Goal: Task Accomplishment & Management: Manage account settings

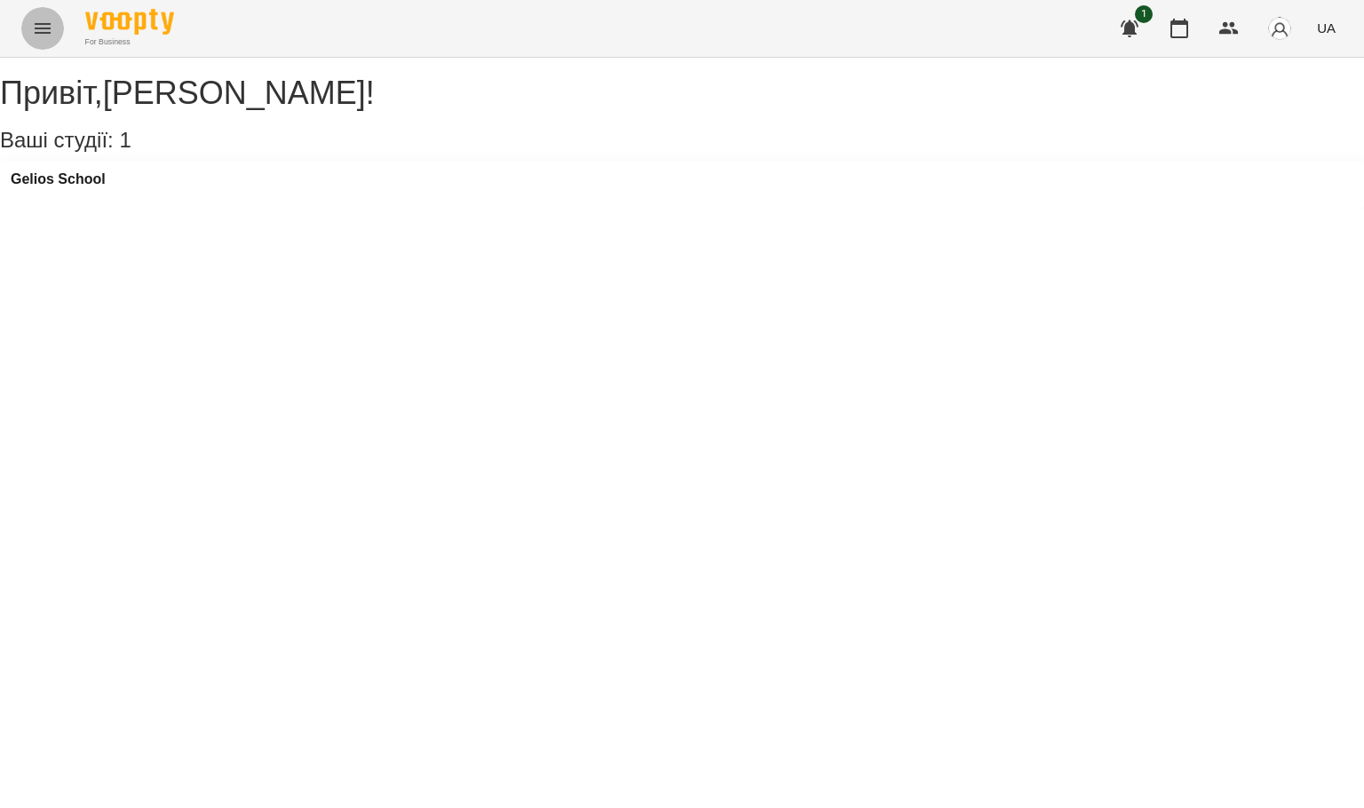
click at [36, 40] on button "Menu" at bounding box center [42, 28] width 43 height 43
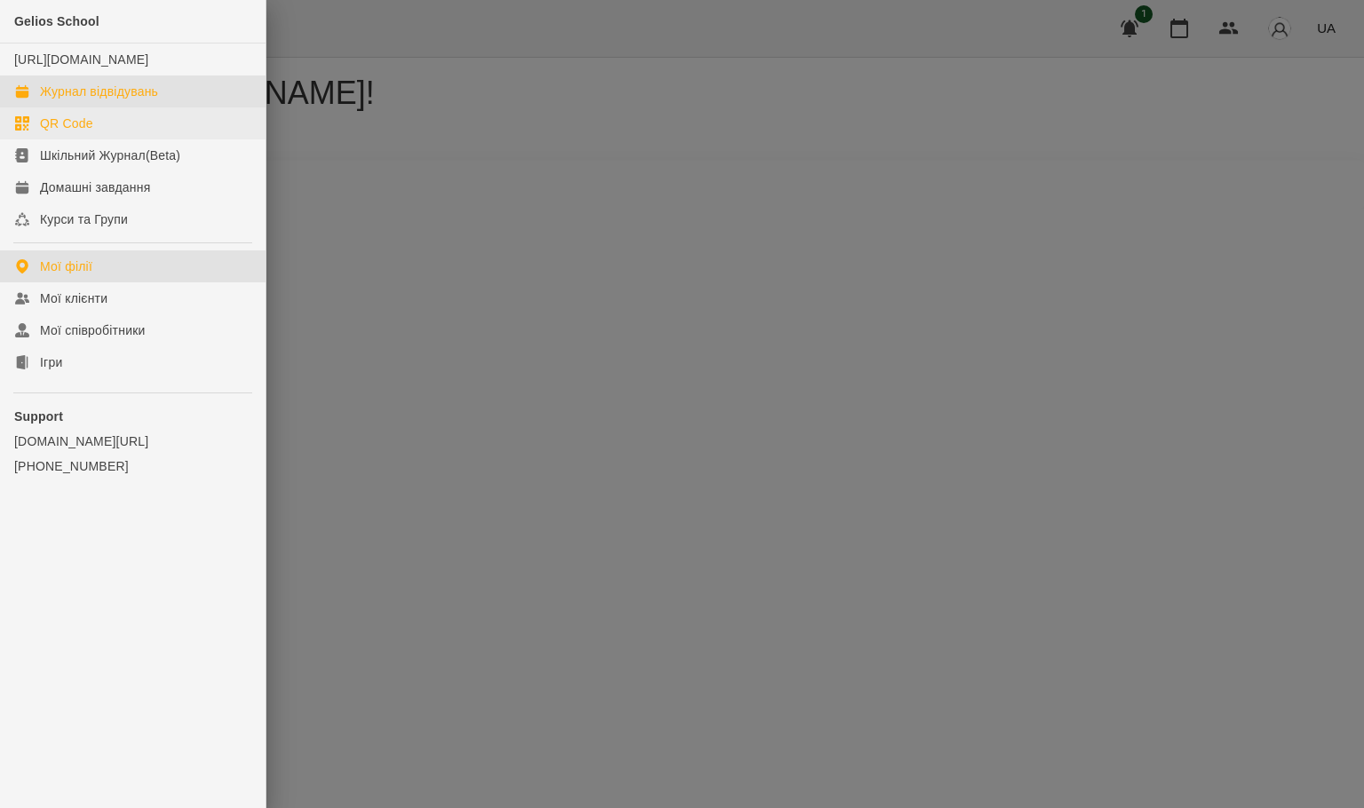
drag, startPoint x: 97, startPoint y: 112, endPoint x: 139, endPoint y: 128, distance: 45.5
click at [99, 100] on div "Журнал відвідувань" at bounding box center [99, 92] width 118 height 18
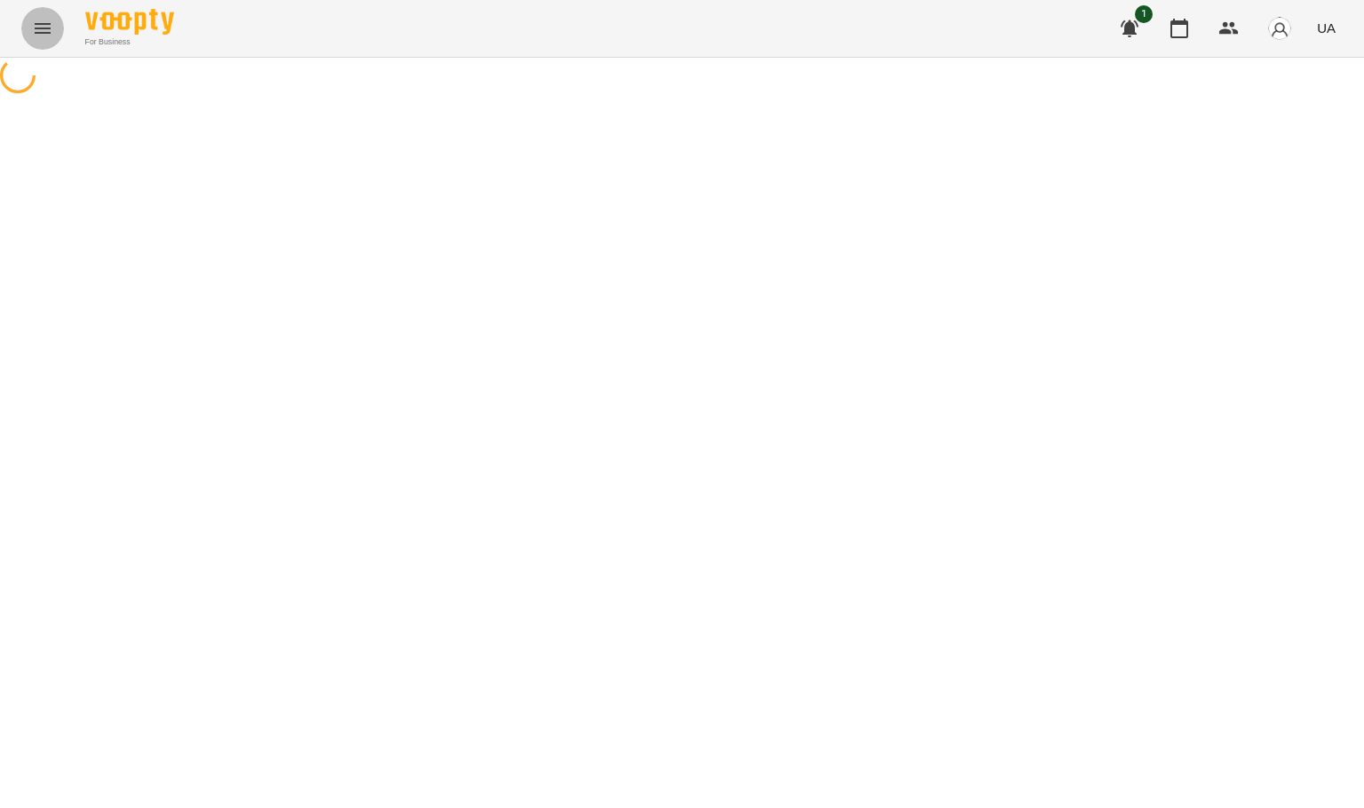
click at [40, 25] on icon "Menu" at bounding box center [42, 28] width 21 height 21
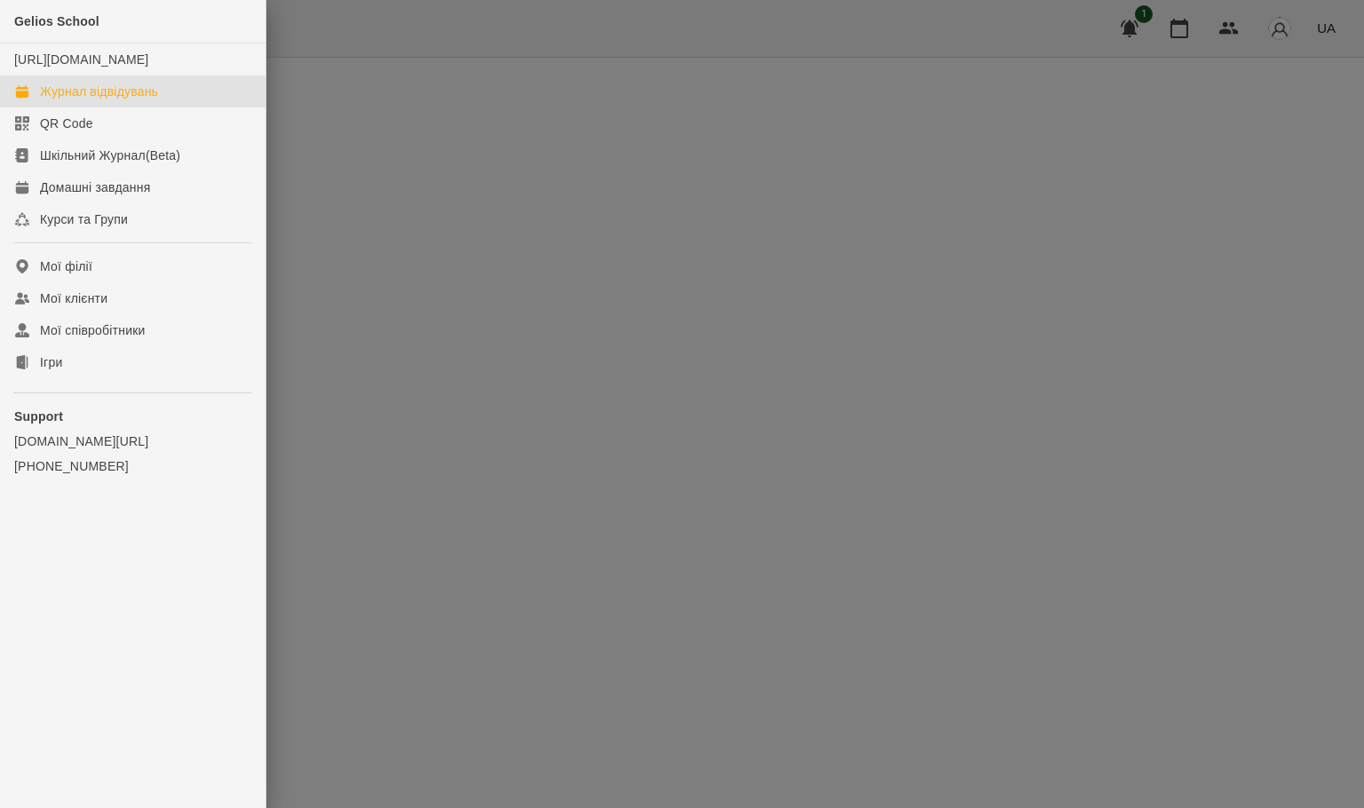
click at [115, 100] on div "Журнал відвідувань" at bounding box center [99, 92] width 118 height 18
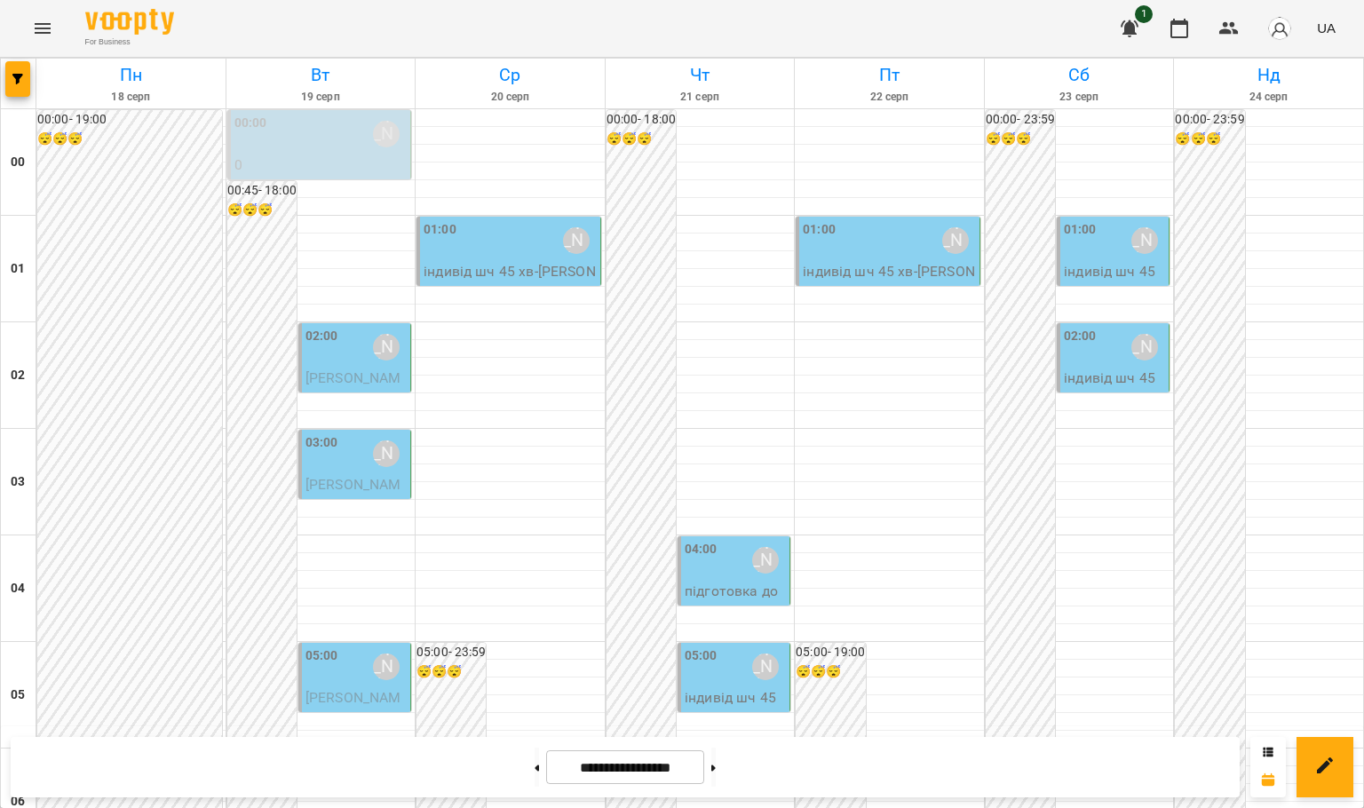
scroll to position [1864, 0]
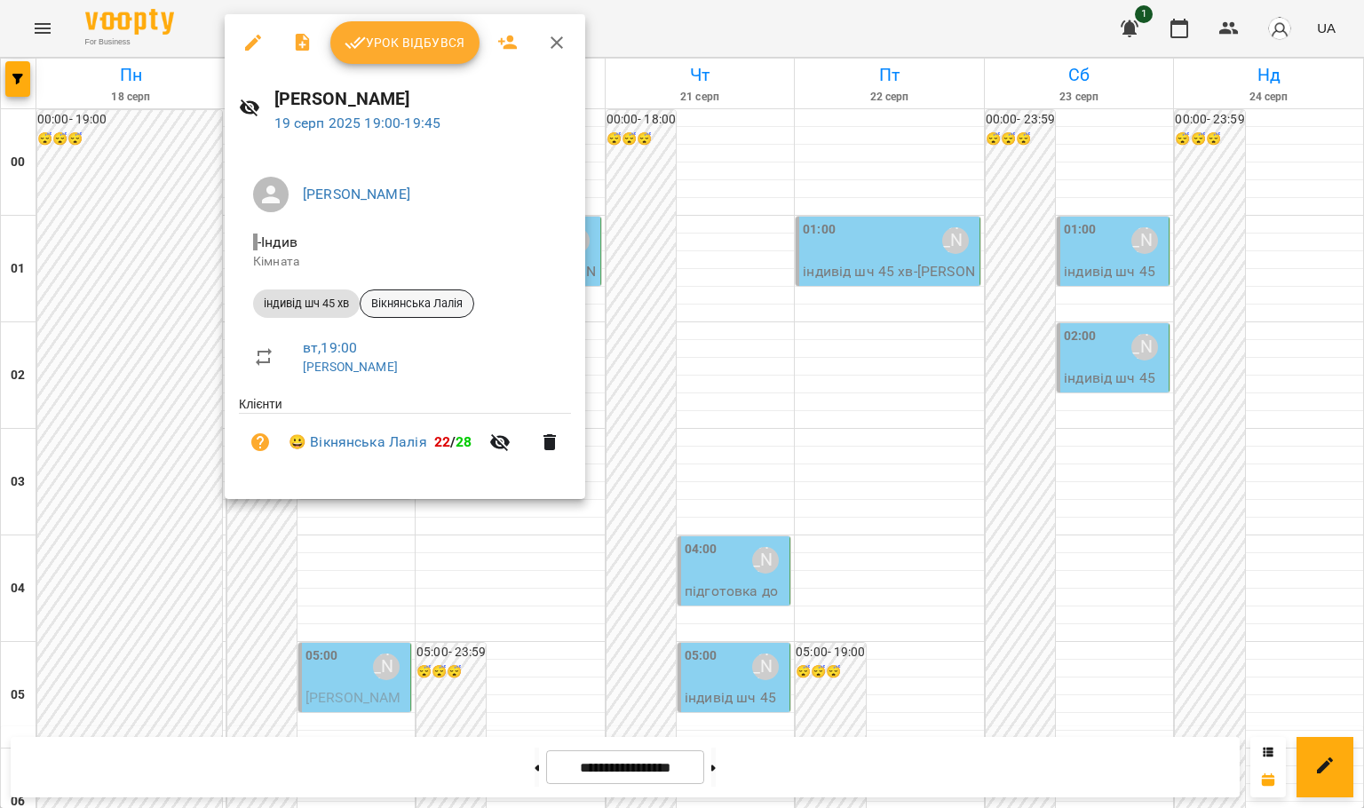
click at [448, 307] on span "Вікнянська Лалія" at bounding box center [416, 304] width 113 height 16
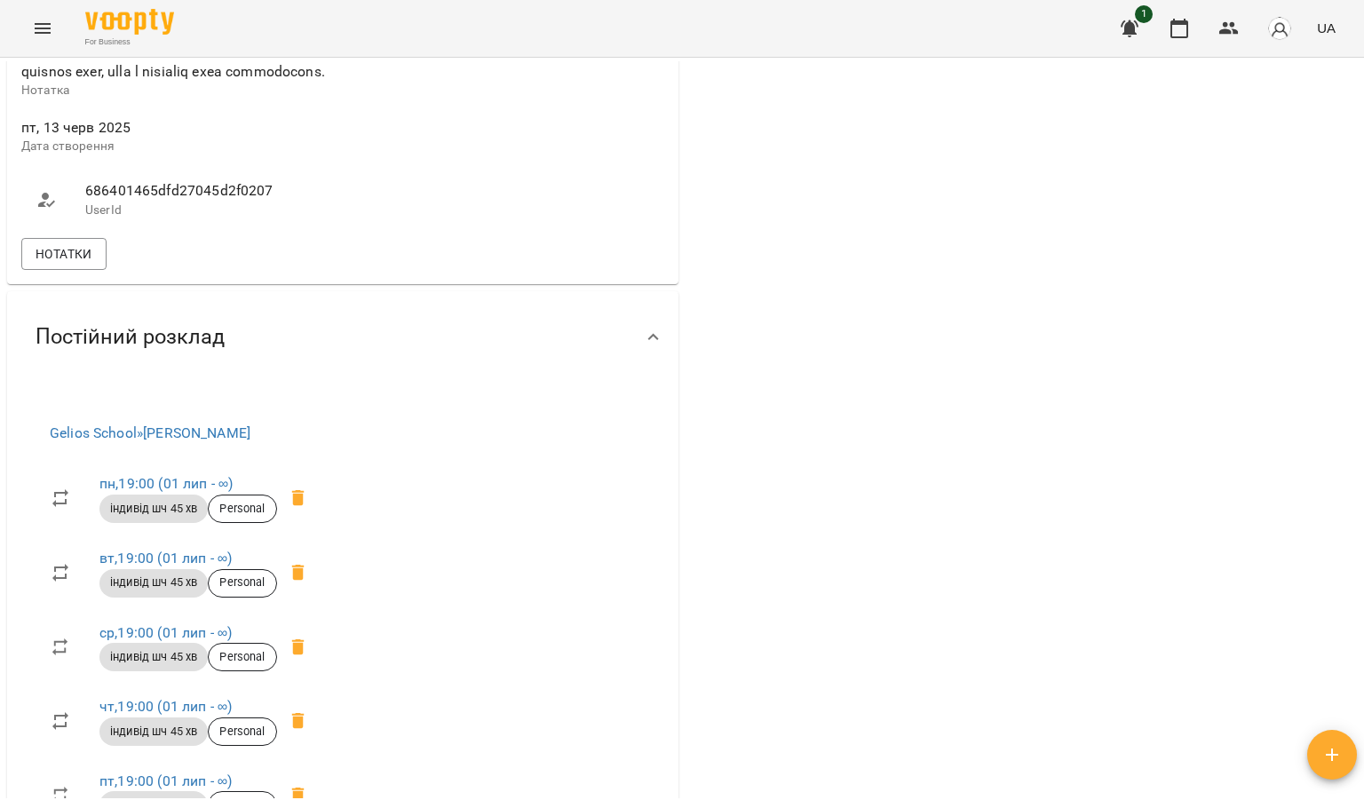
scroll to position [1047, 0]
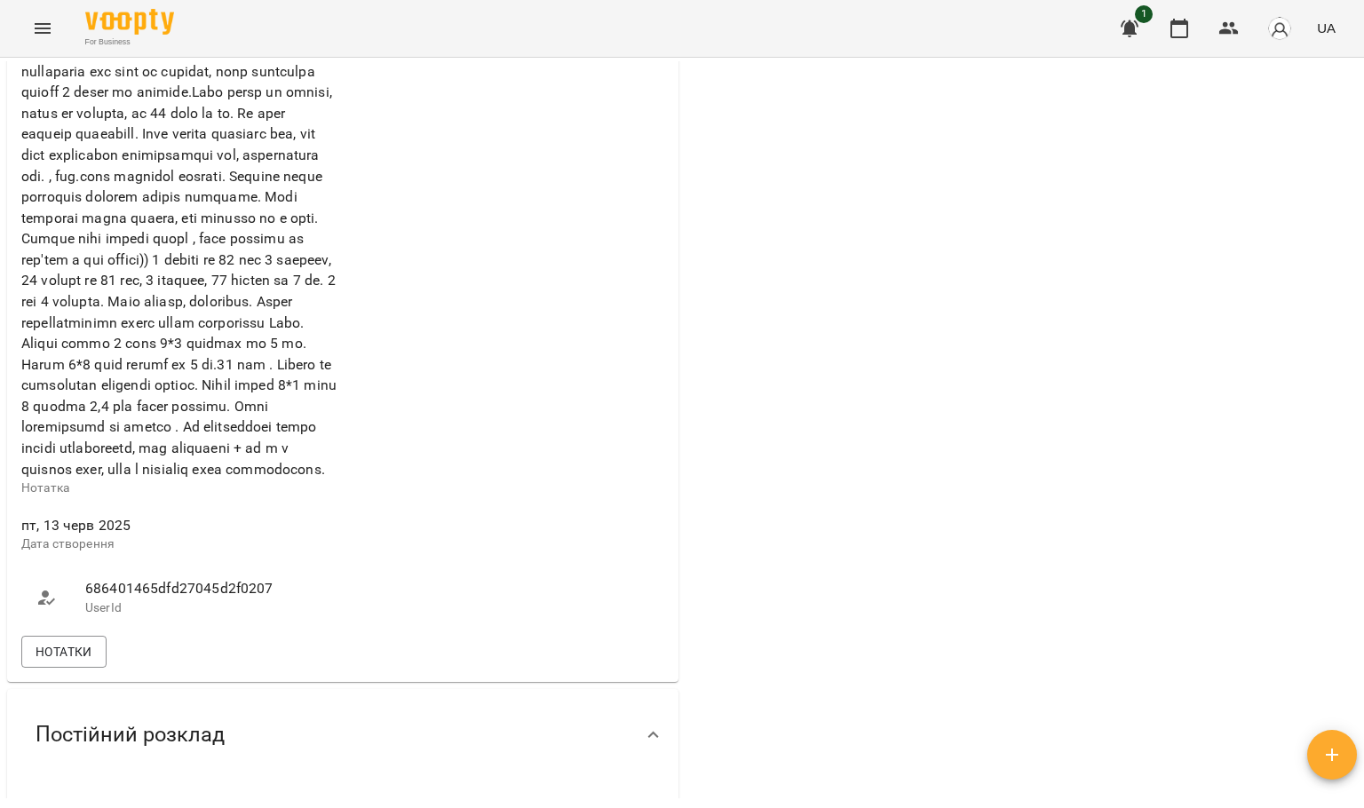
click at [286, 802] on div "Мої клієнти / [PERSON_NAME] [PERSON_NAME] США -7 годин вайбер шч укр [PERSON_NA…" at bounding box center [682, 462] width 1364 height 808
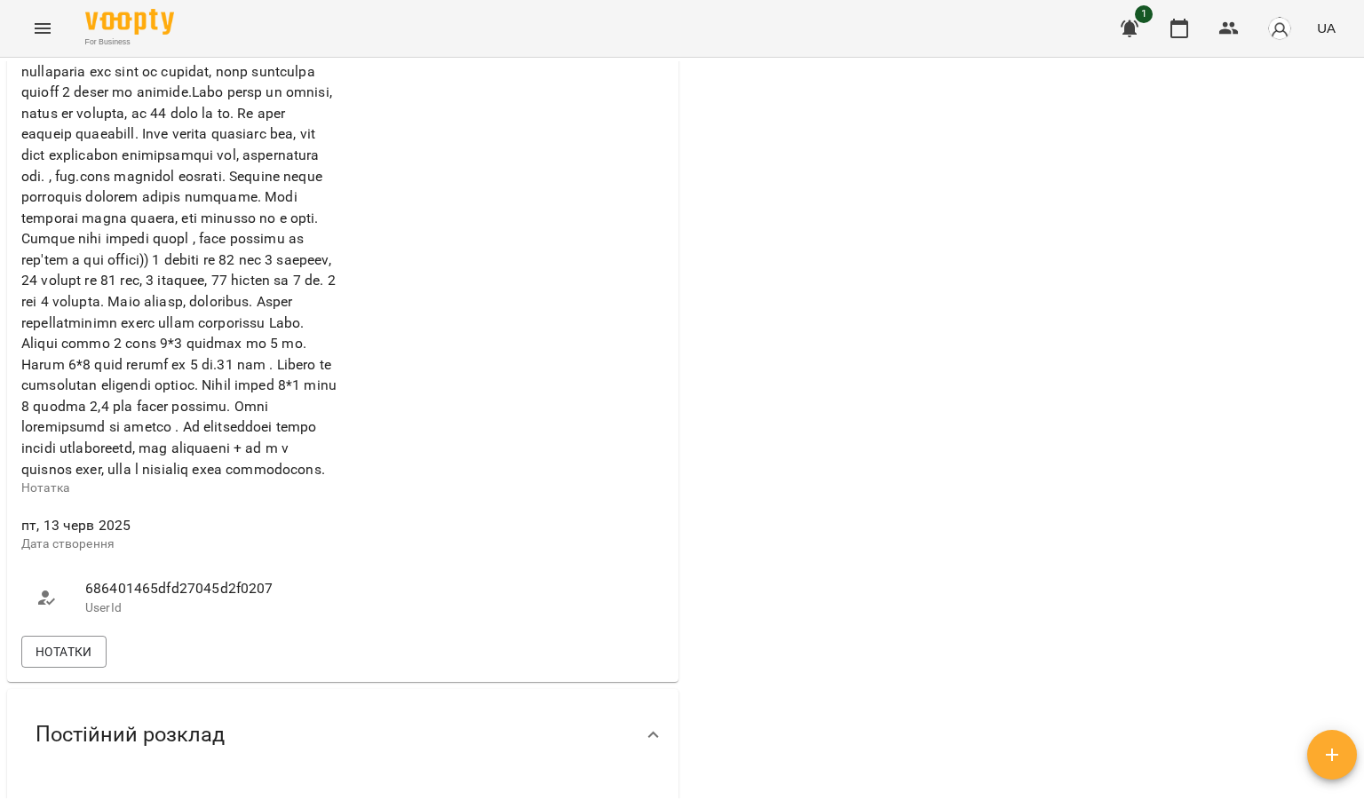
click at [286, 802] on div "Мої клієнти / [PERSON_NAME] [PERSON_NAME] США -7 годин вайбер шч укр [PERSON_NA…" at bounding box center [682, 462] width 1364 height 808
click at [46, 13] on button "Menu" at bounding box center [42, 28] width 43 height 43
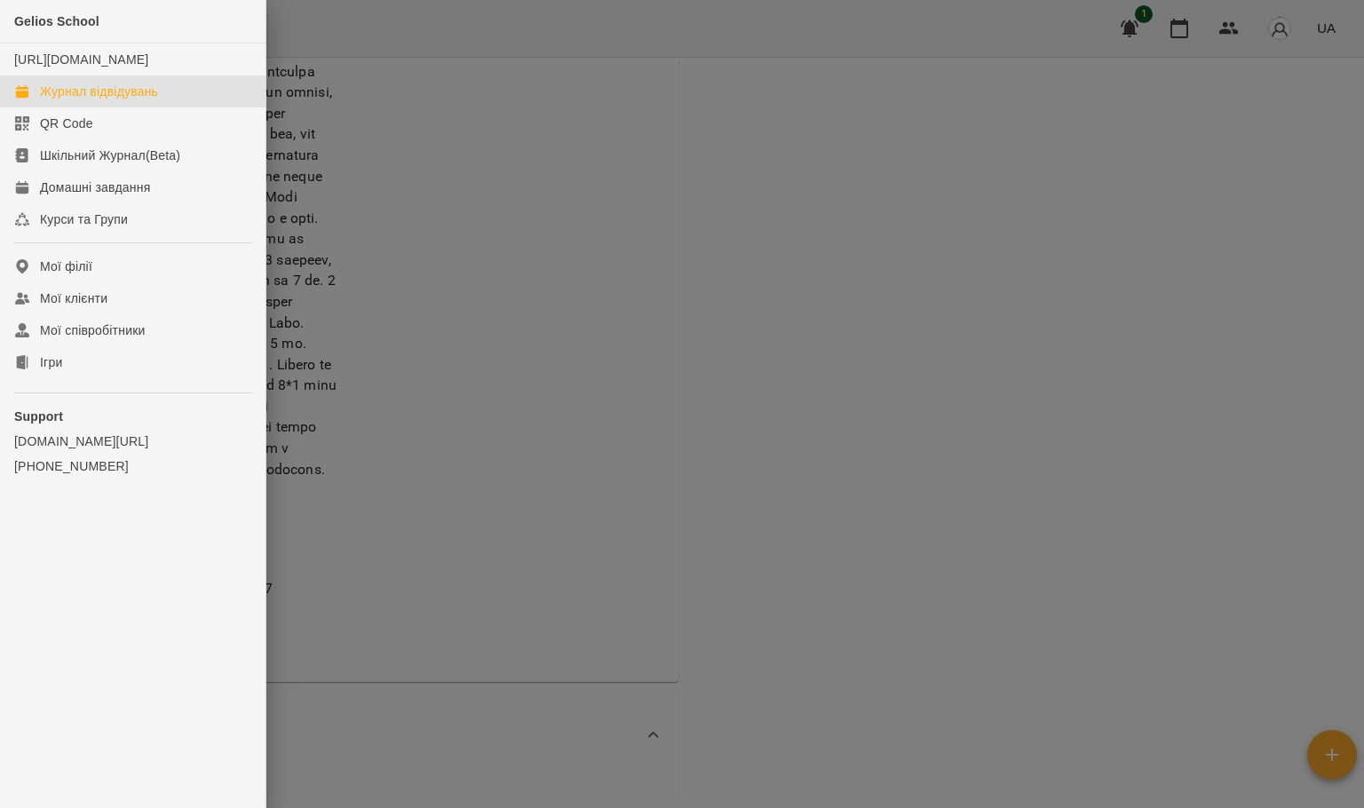
click at [136, 100] on div "Журнал відвідувань" at bounding box center [99, 92] width 118 height 18
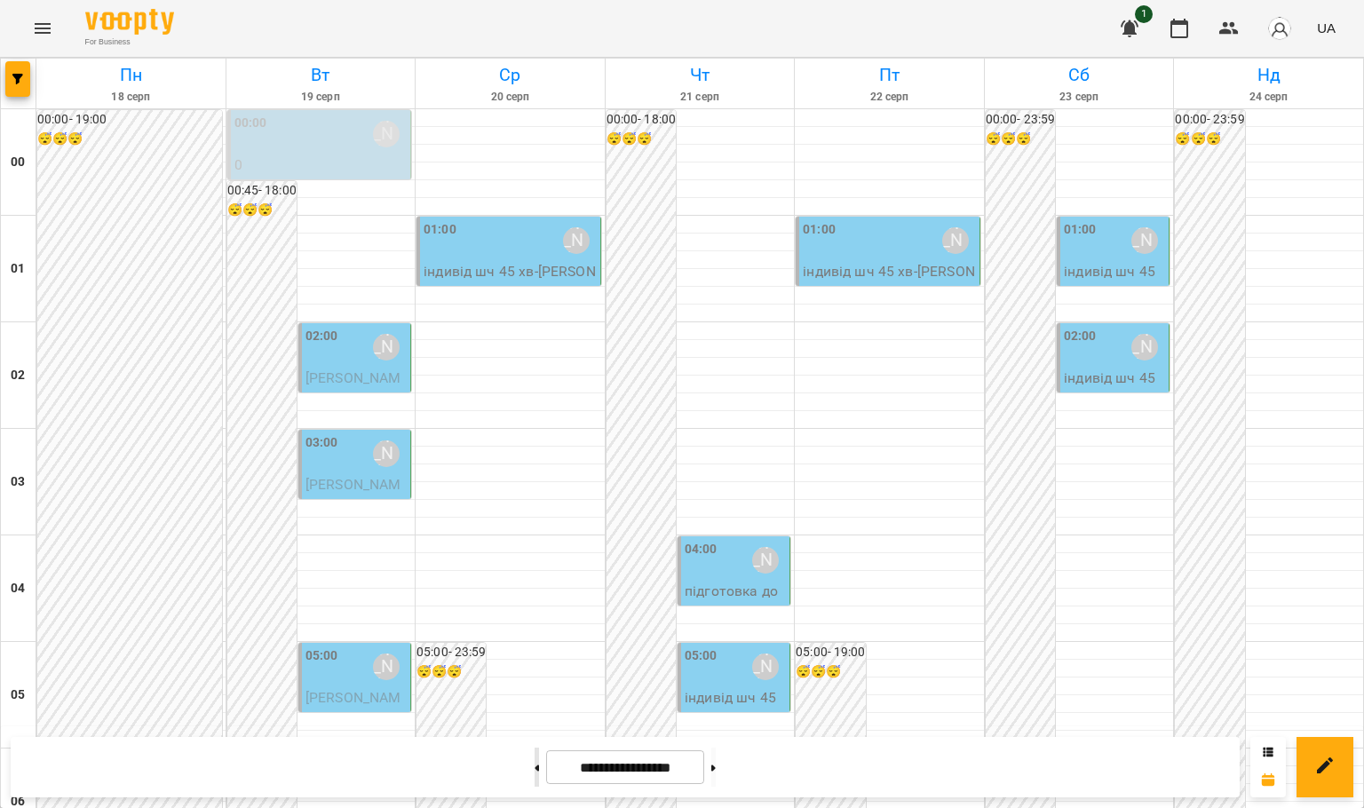
click at [534, 751] on button at bounding box center [536, 766] width 4 height 39
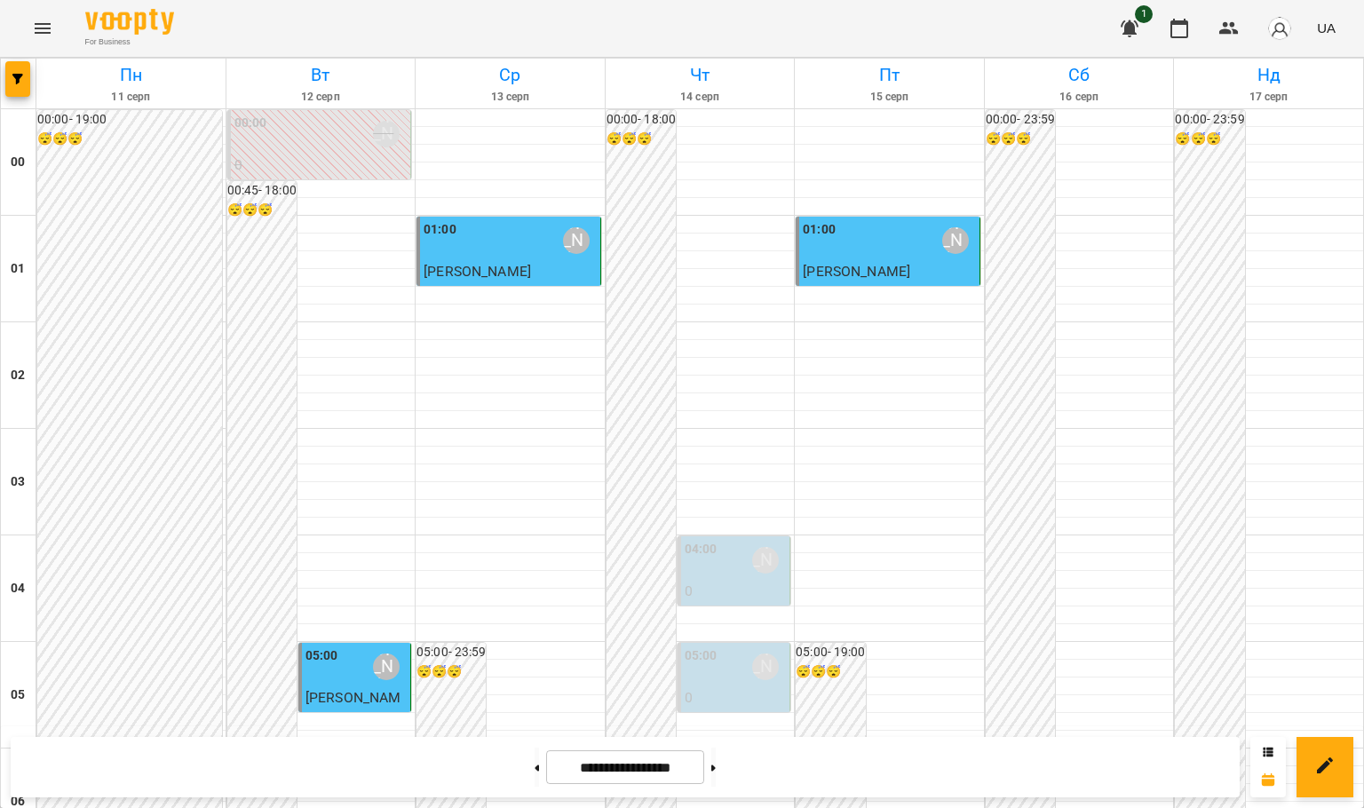
scroll to position [1937, 0]
click at [534, 772] on button at bounding box center [536, 766] width 4 height 39
type input "**********"
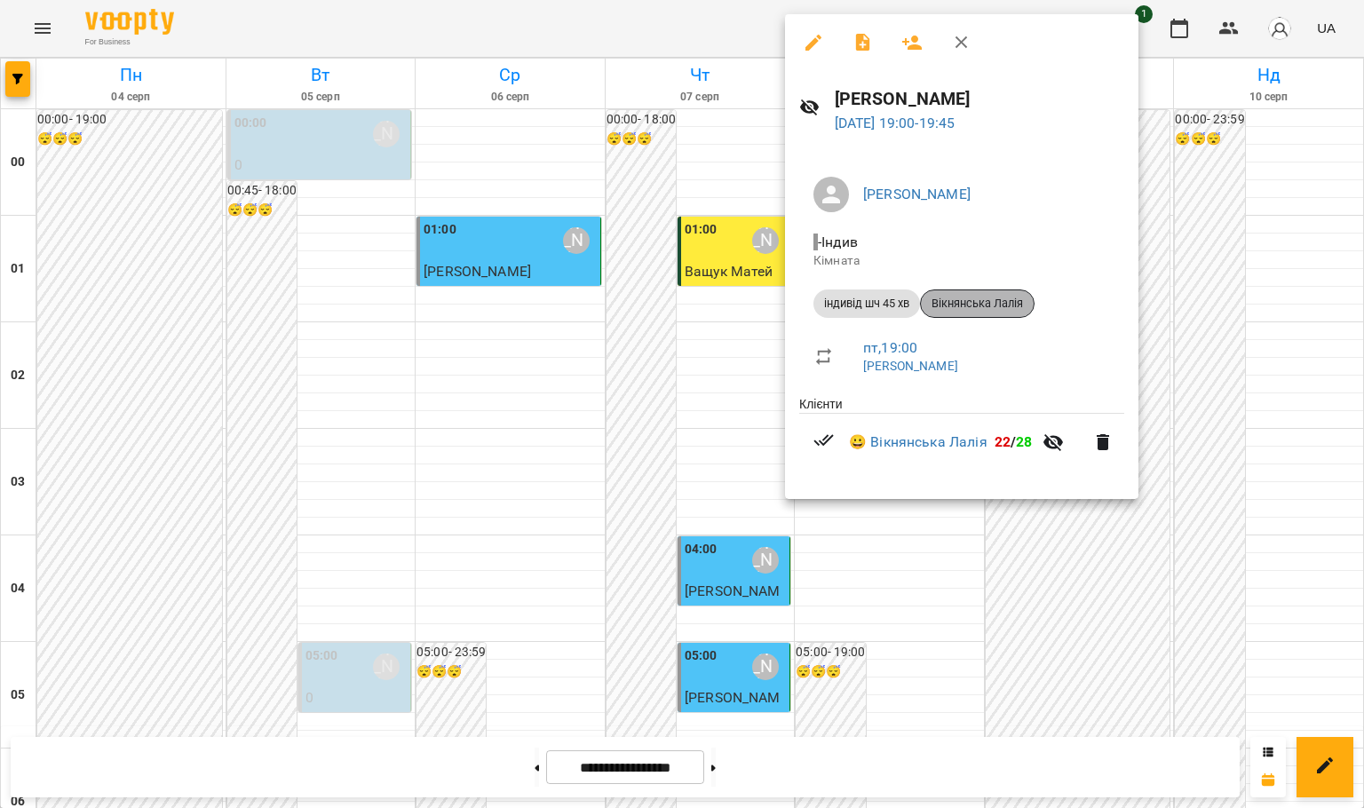
drag, startPoint x: 1026, startPoint y: 299, endPoint x: 961, endPoint y: 302, distance: 64.9
click at [961, 302] on span "Вікнянська Лалія" at bounding box center [977, 304] width 113 height 16
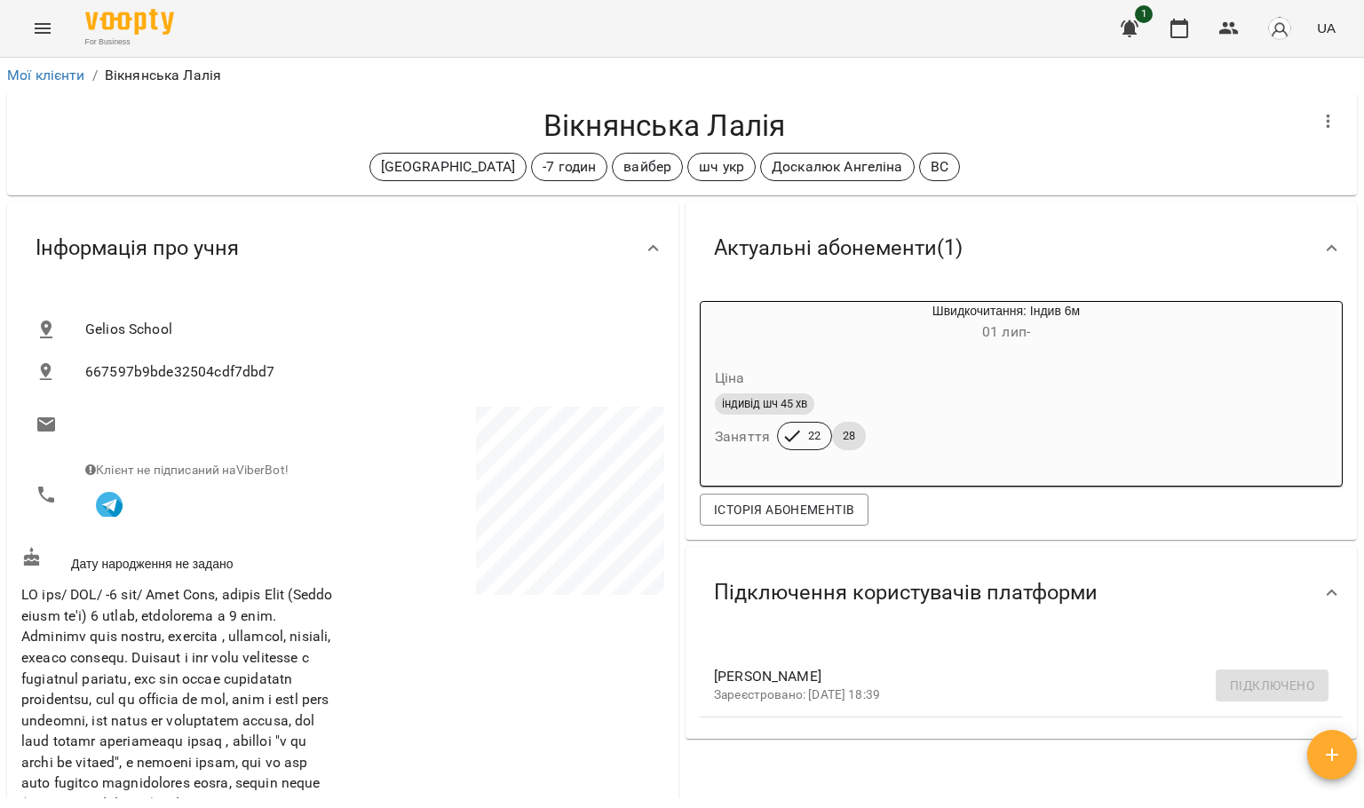
click at [536, 126] on h4 "Вікнянська Лалія" at bounding box center [663, 125] width 1285 height 36
copy h4 "Вікнянська Лалія"
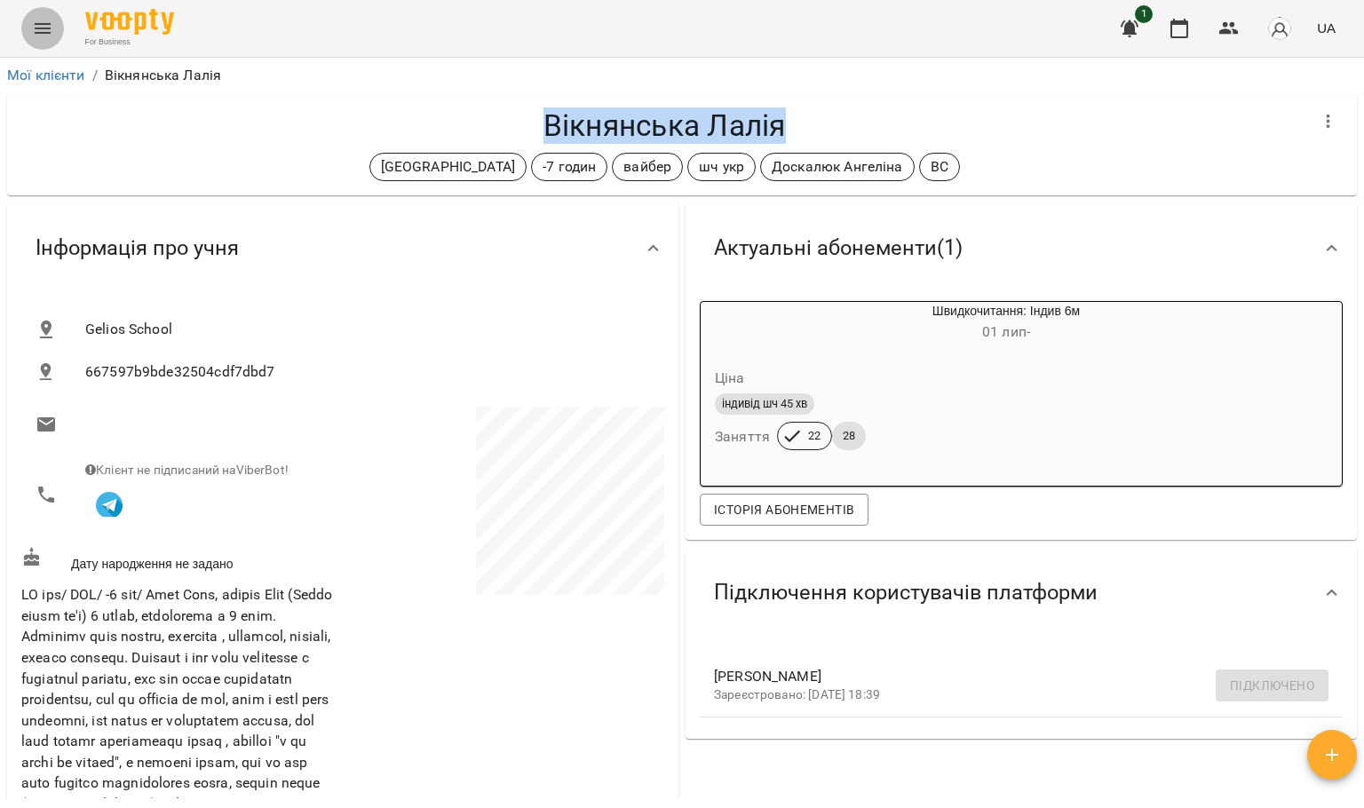
click at [41, 43] on button "Menu" at bounding box center [42, 28] width 43 height 43
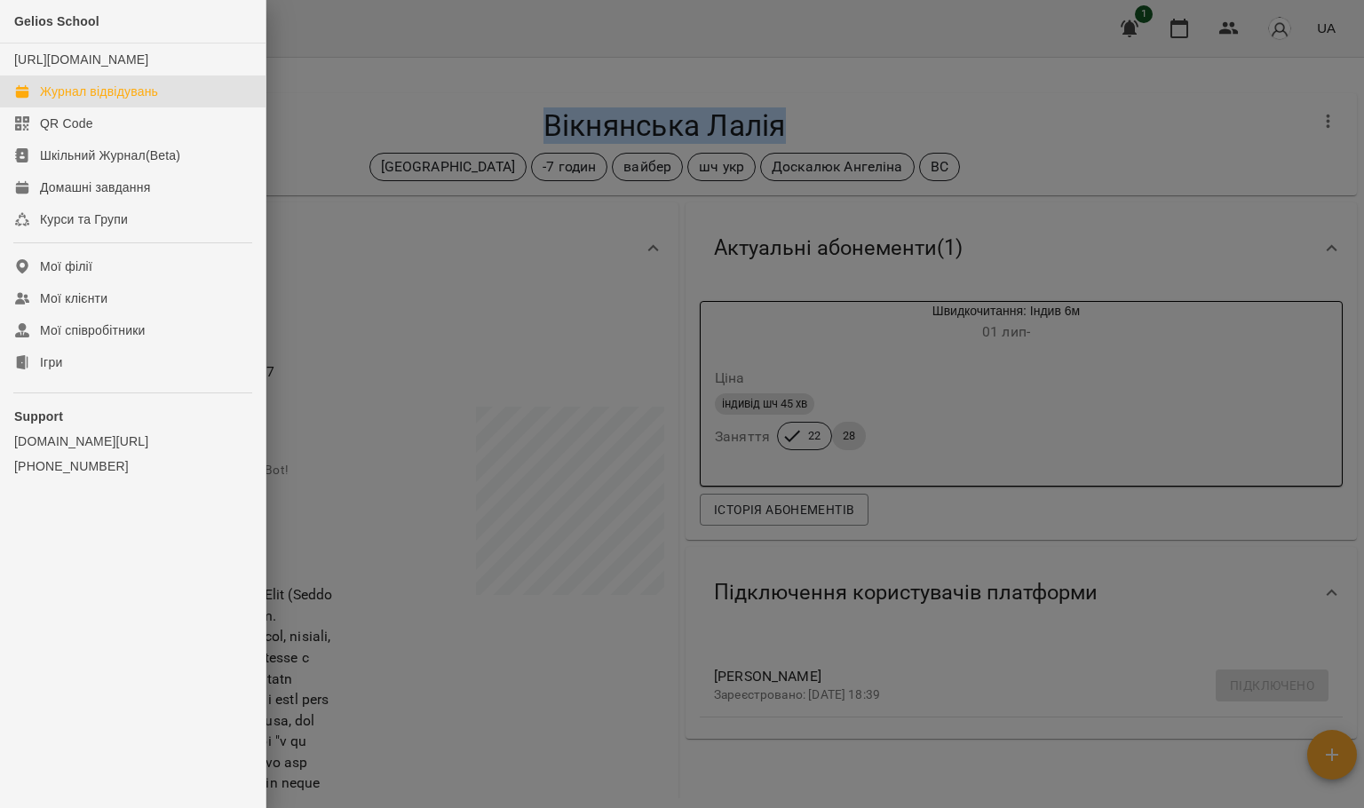
click at [94, 100] on div "Журнал відвідувань" at bounding box center [99, 92] width 118 height 18
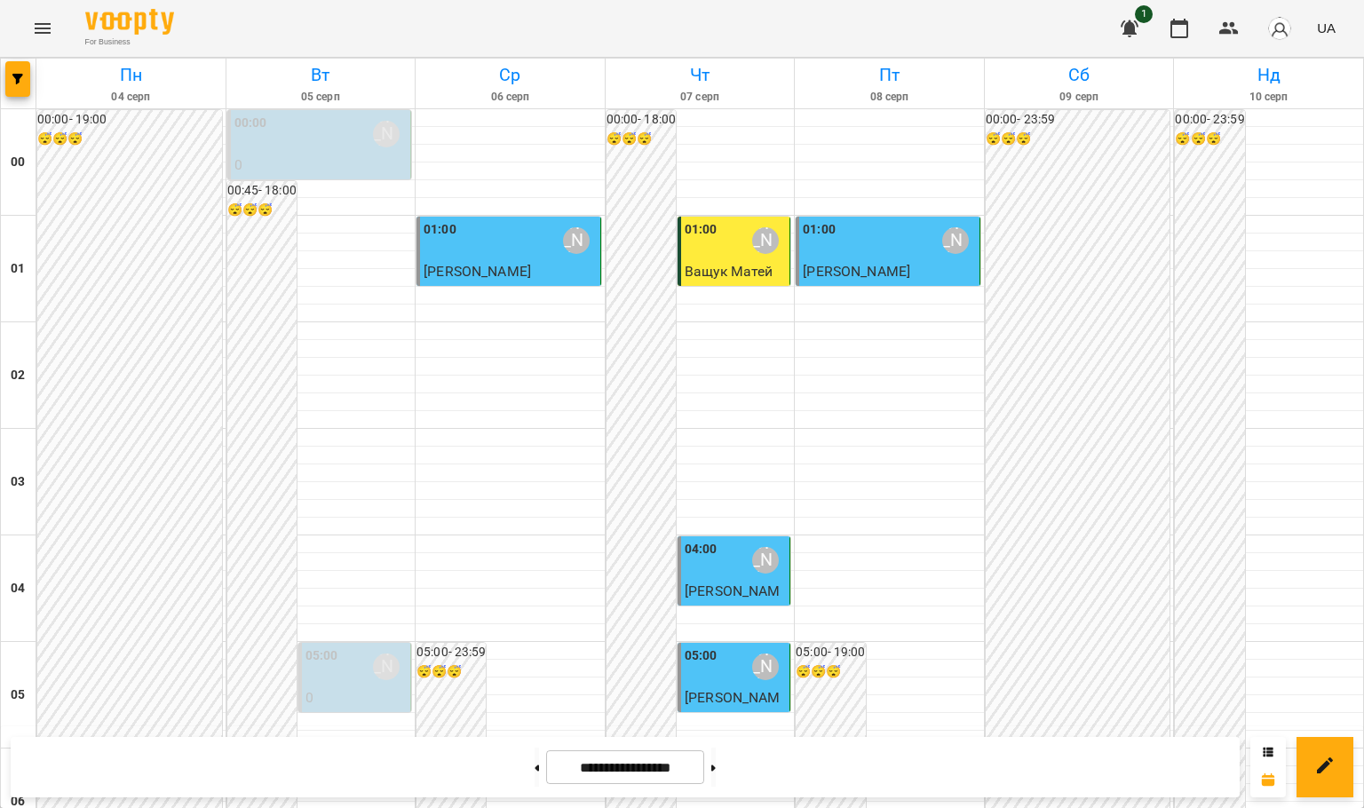
scroll to position [1598, 0]
click at [716, 765] on button at bounding box center [713, 766] width 4 height 39
type input "**********"
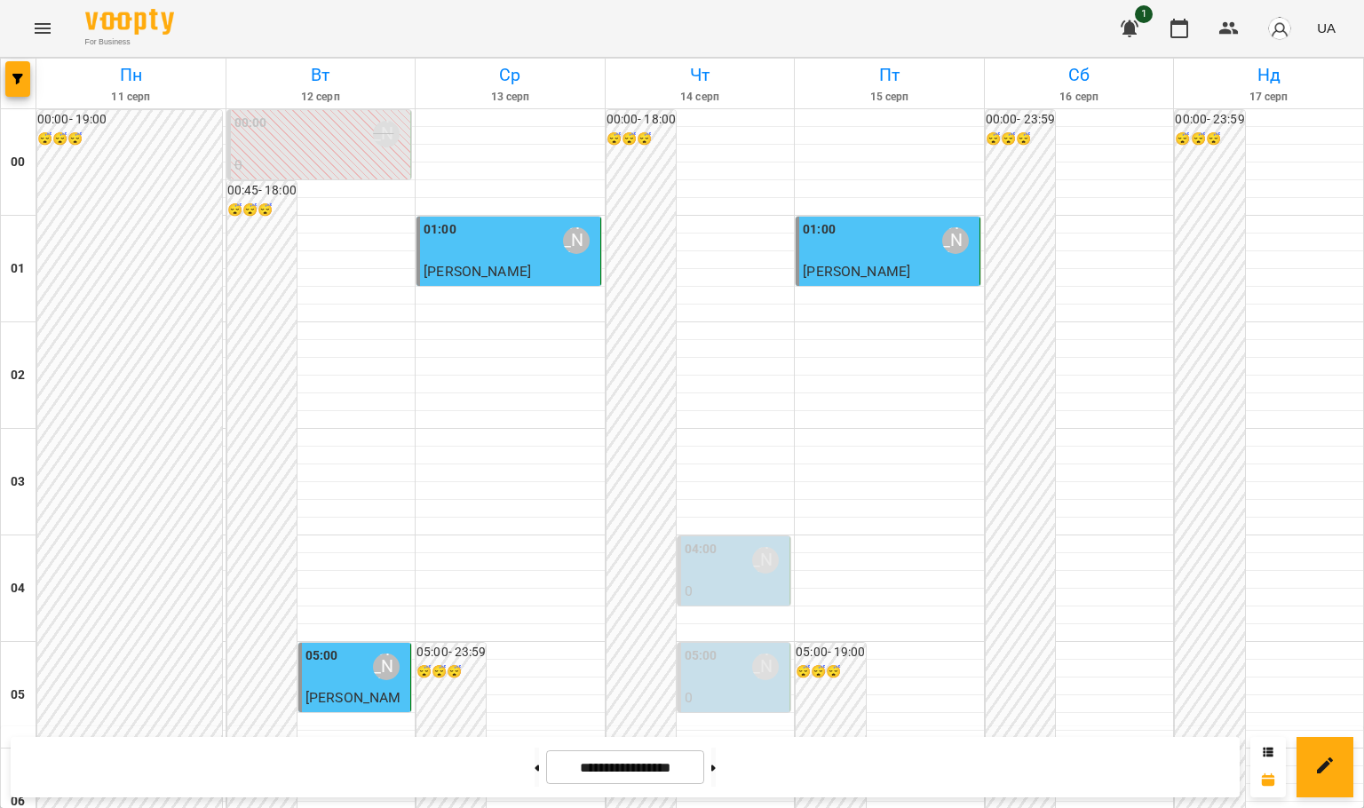
scroll to position [1804, 0]
